Goal: Check status: Check status

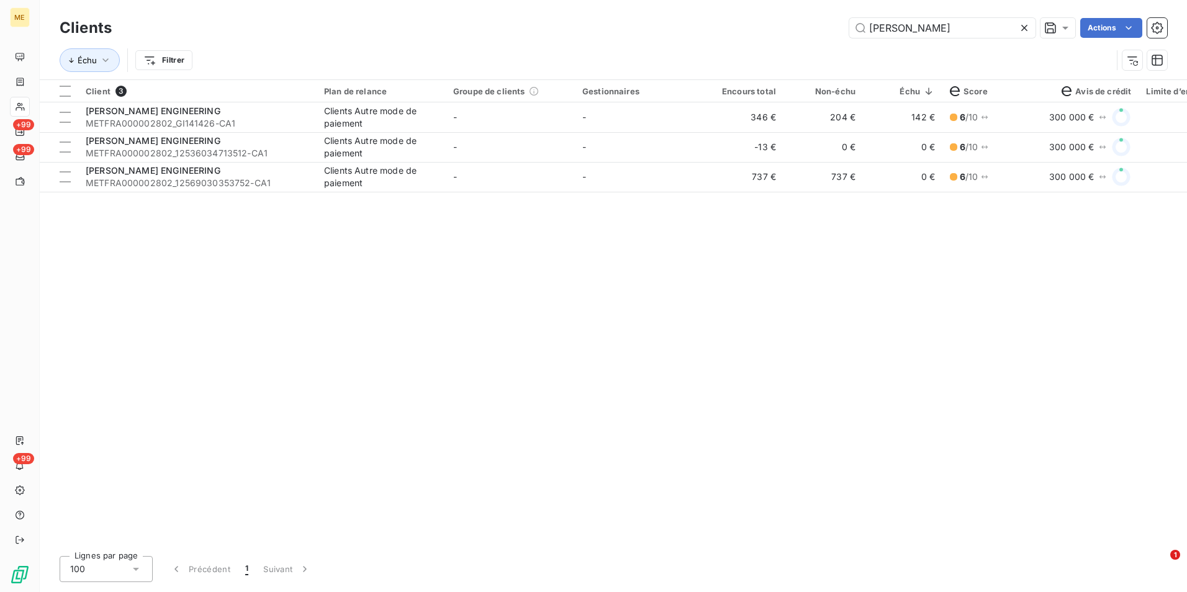
click at [1021, 24] on icon at bounding box center [1024, 28] width 12 height 12
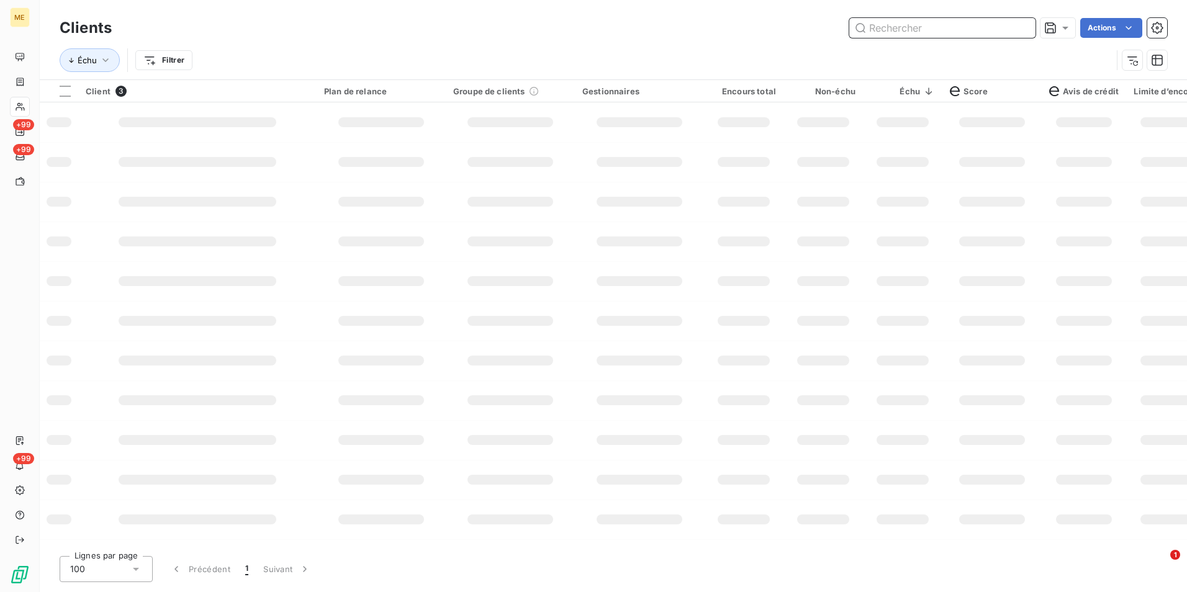
click at [1013, 25] on input "text" at bounding box center [942, 28] width 186 height 20
paste input "IMMOPAC"
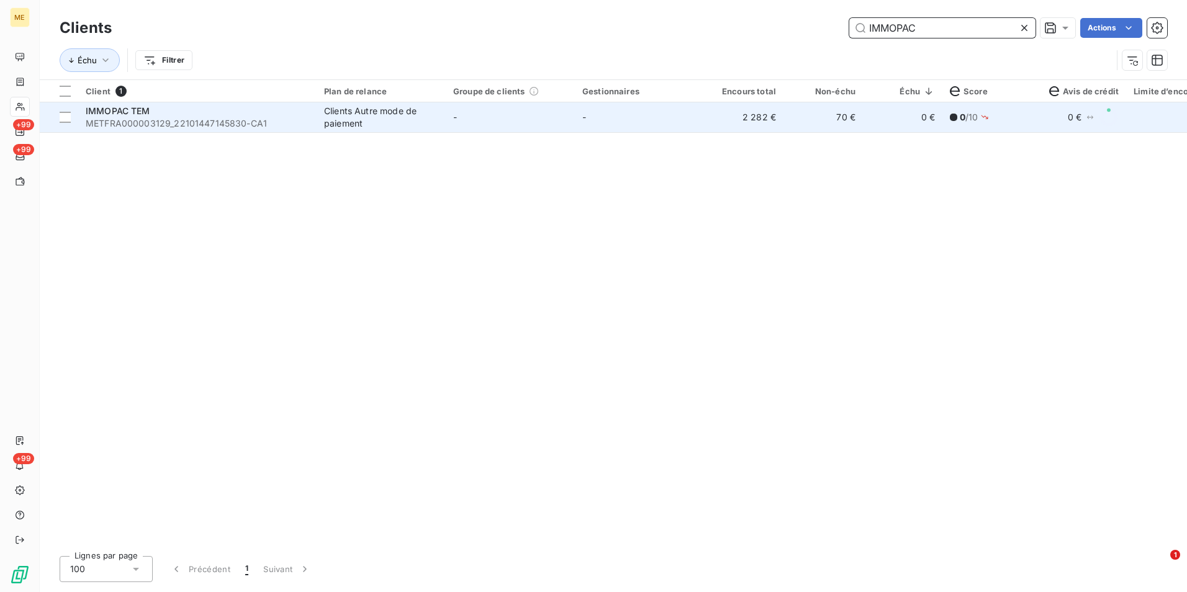
type input "IMMOPAC"
click at [757, 127] on td "2 282 €" at bounding box center [743, 117] width 79 height 30
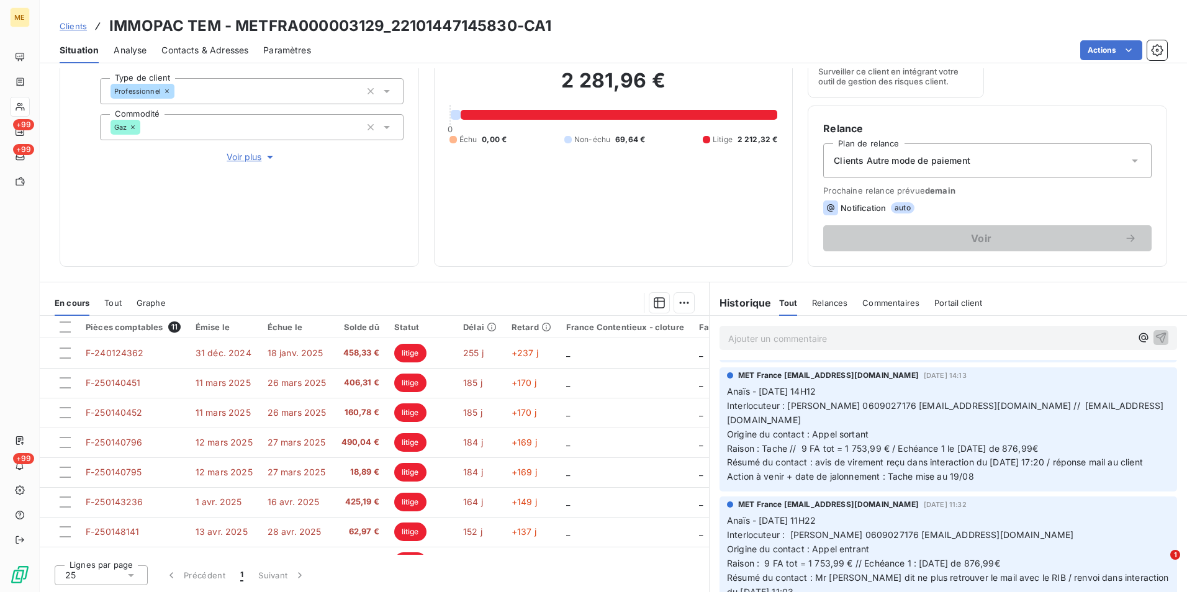
scroll to position [62, 0]
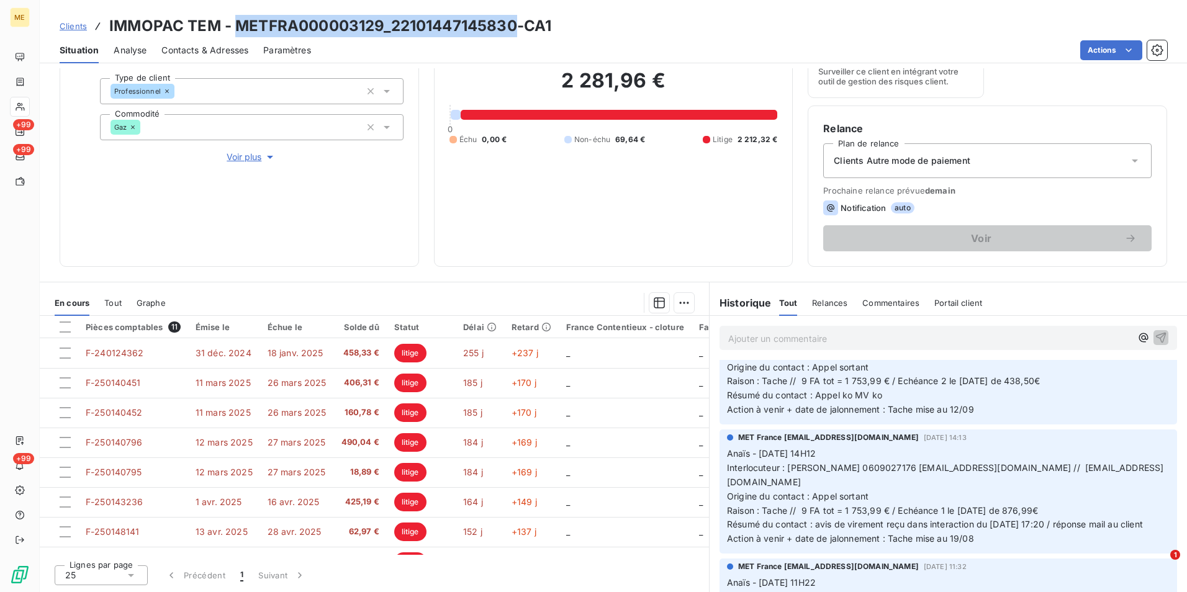
drag, startPoint x: 515, startPoint y: 22, endPoint x: 235, endPoint y: 29, distance: 280.7
click at [235, 29] on h3 "IMMOPAC TEM - METFRA000003129_22101447145830-CA1" at bounding box center [330, 26] width 442 height 22
copy h3 "METFRA000003129_22101447145830"
